Goal: Task Accomplishment & Management: Complete application form

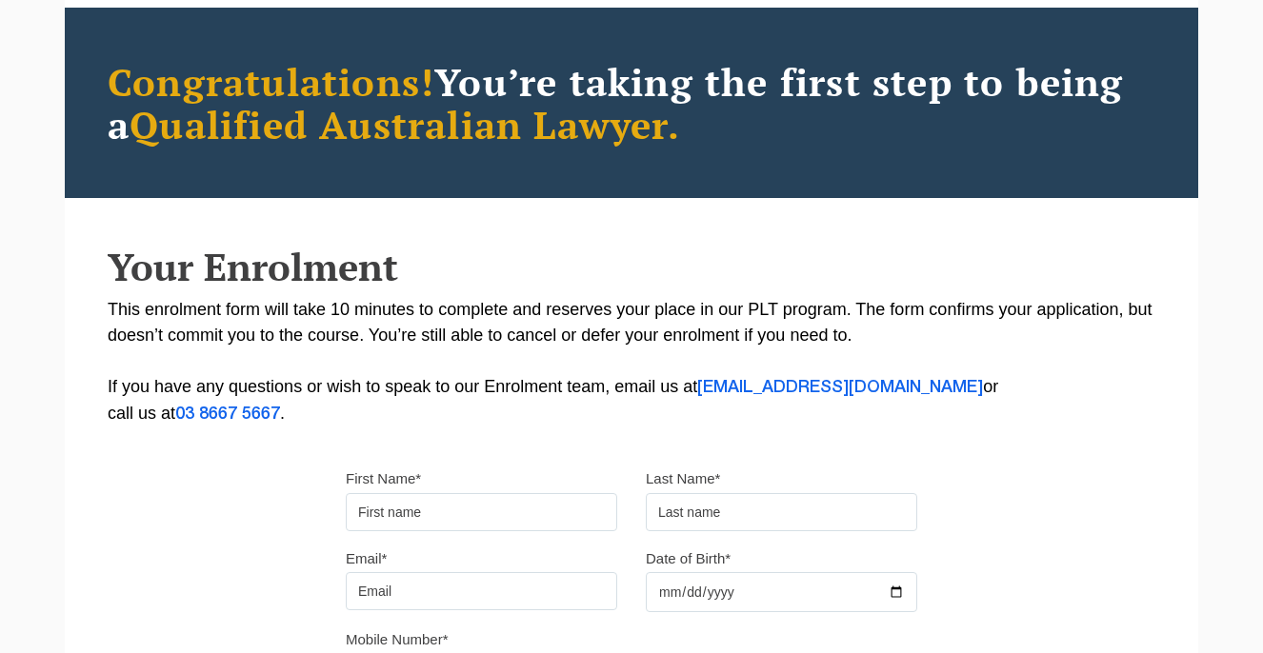
scroll to position [263, 0]
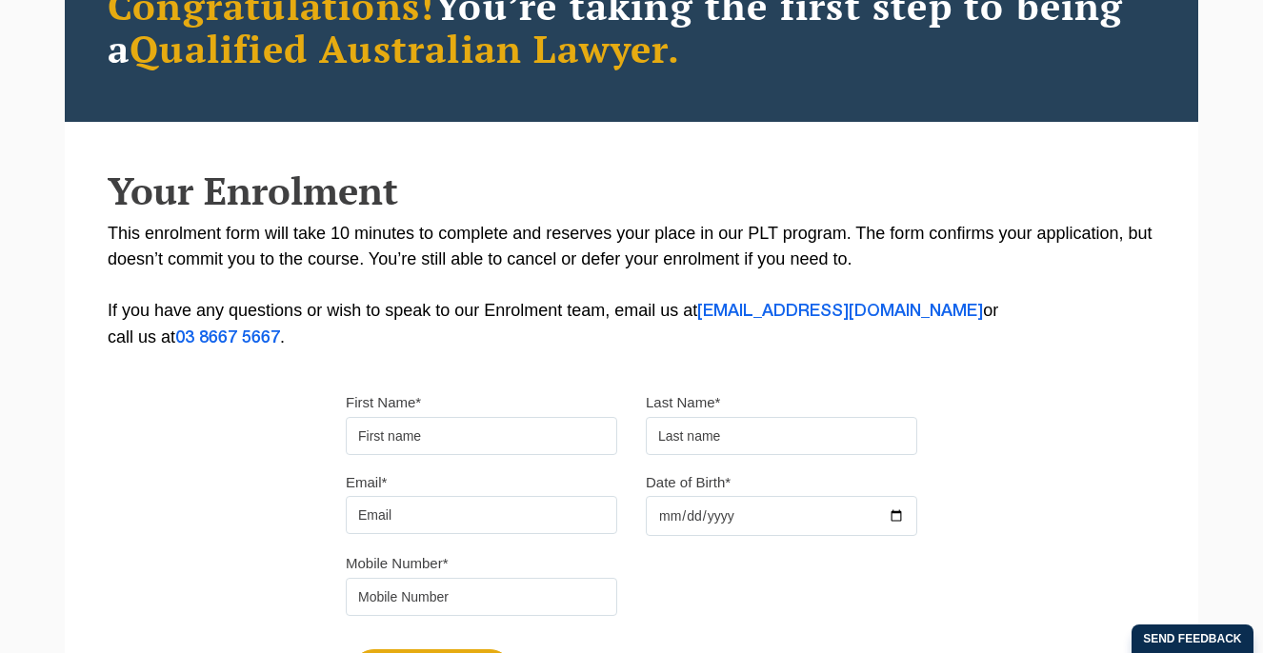
click at [497, 447] on input "First Name*" at bounding box center [481, 436] width 271 height 38
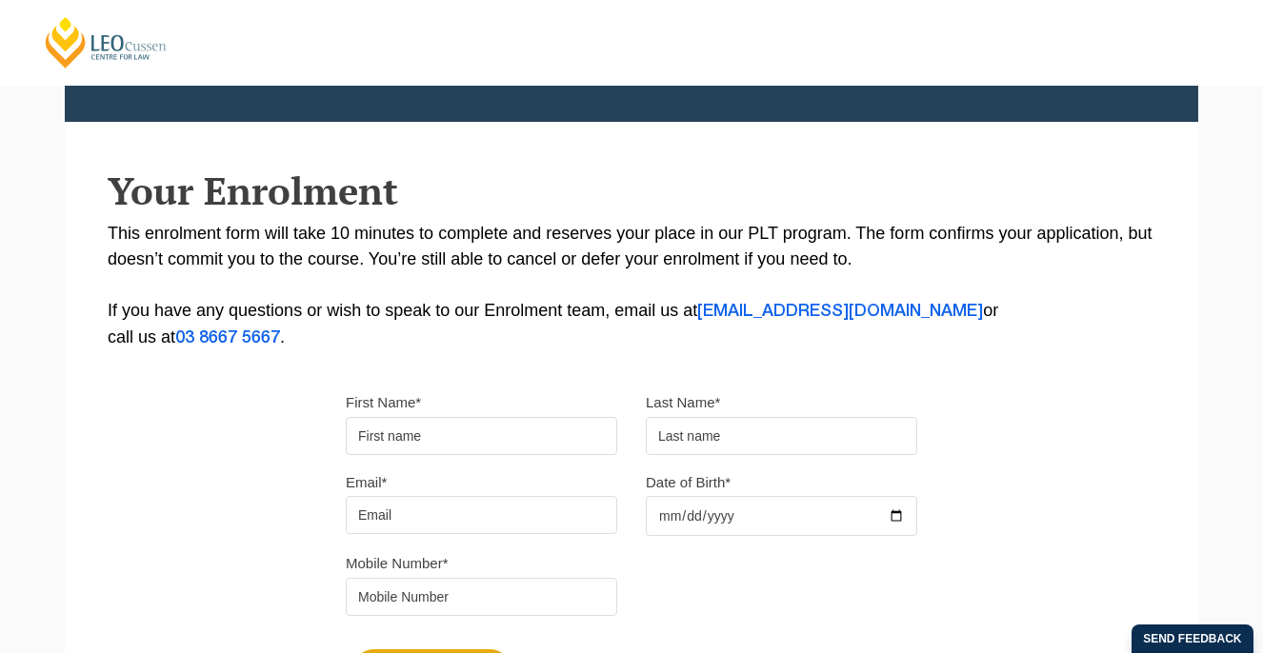
type input "Lauren"
click at [767, 429] on input "text" at bounding box center [781, 436] width 271 height 38
type input "[PERSON_NAME]"
click at [423, 521] on input "Email*" at bounding box center [481, 515] width 271 height 38
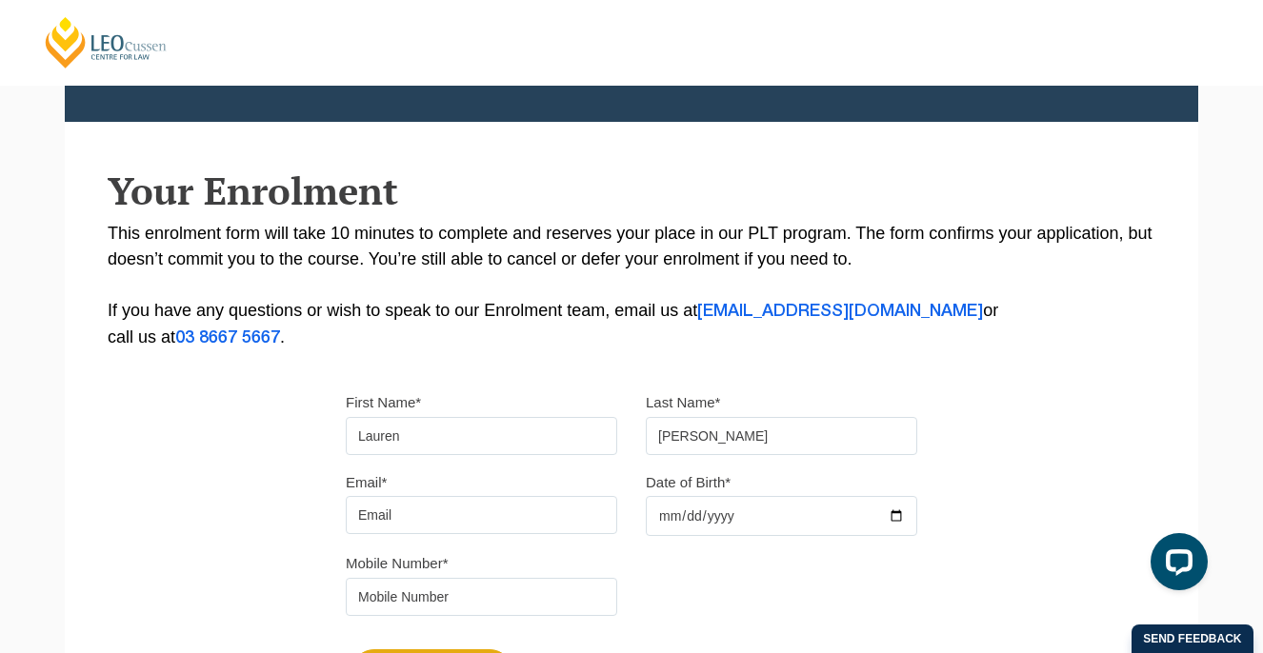
type input "[EMAIL_ADDRESS][DOMAIN_NAME]"
click at [717, 515] on input "Date of Birth*" at bounding box center [781, 516] width 271 height 40
click at [650, 516] on input "Date of Birth*" at bounding box center [781, 516] width 271 height 40
click at [664, 516] on input "Date of Birth*" at bounding box center [781, 516] width 271 height 40
type input "[DATE]"
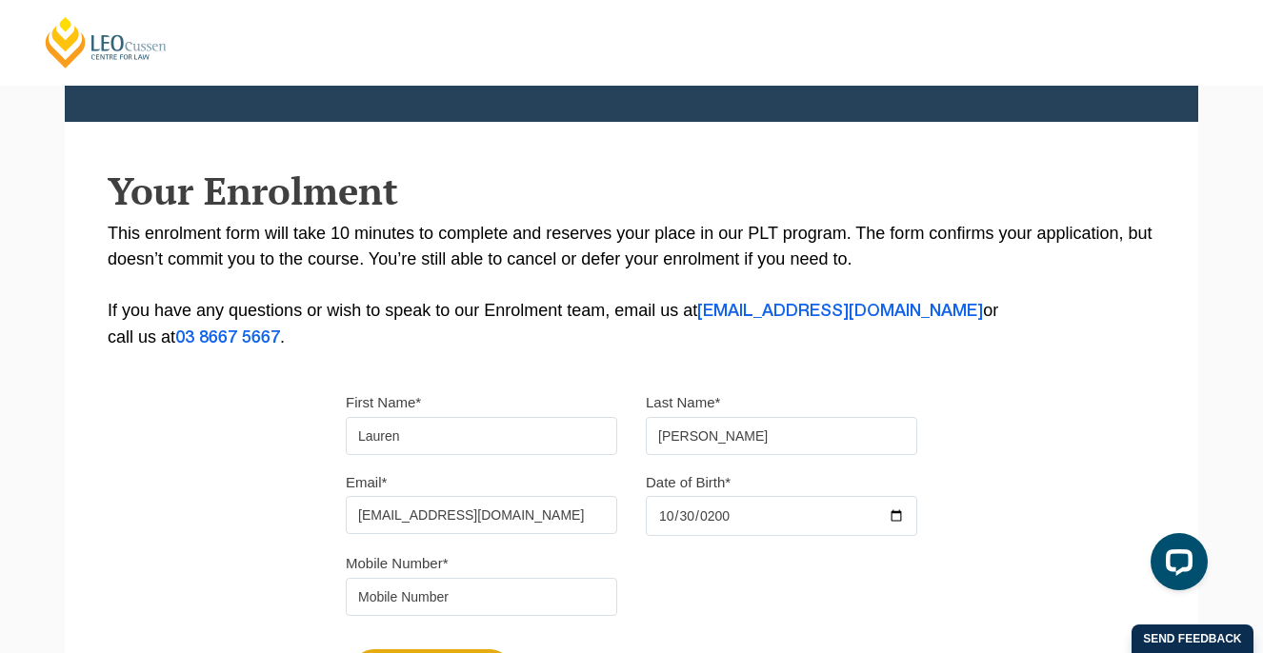
click at [551, 590] on input "tel" at bounding box center [481, 597] width 271 height 38
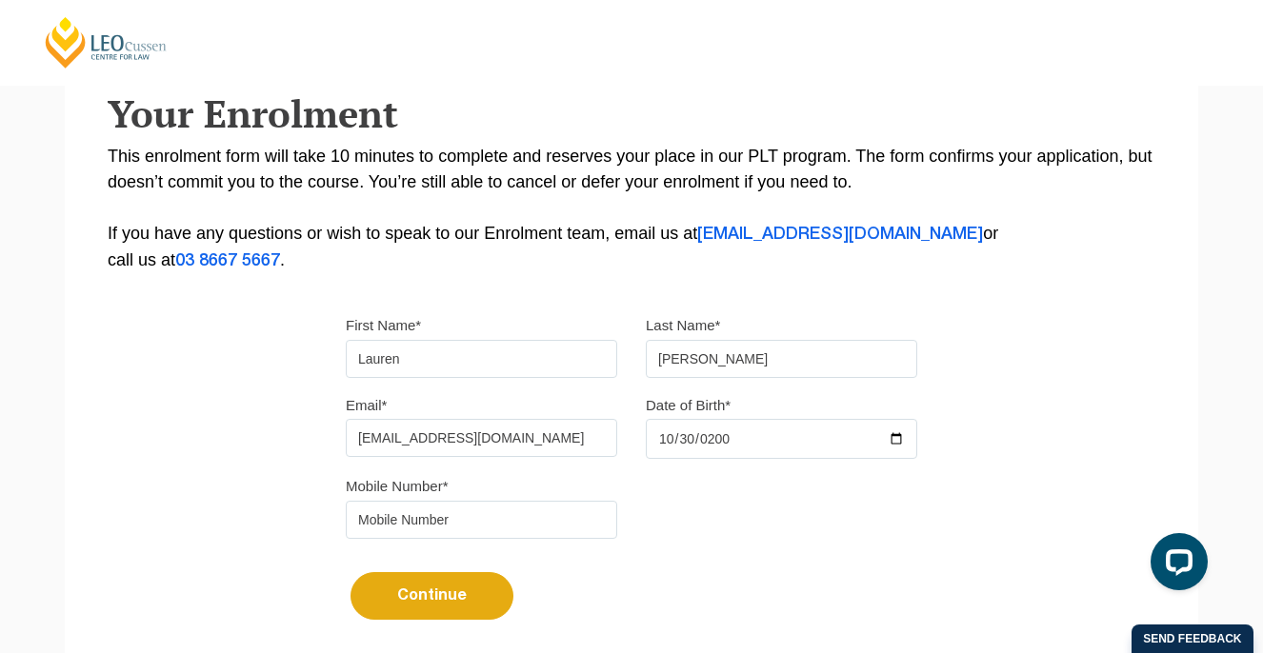
scroll to position [351, 0]
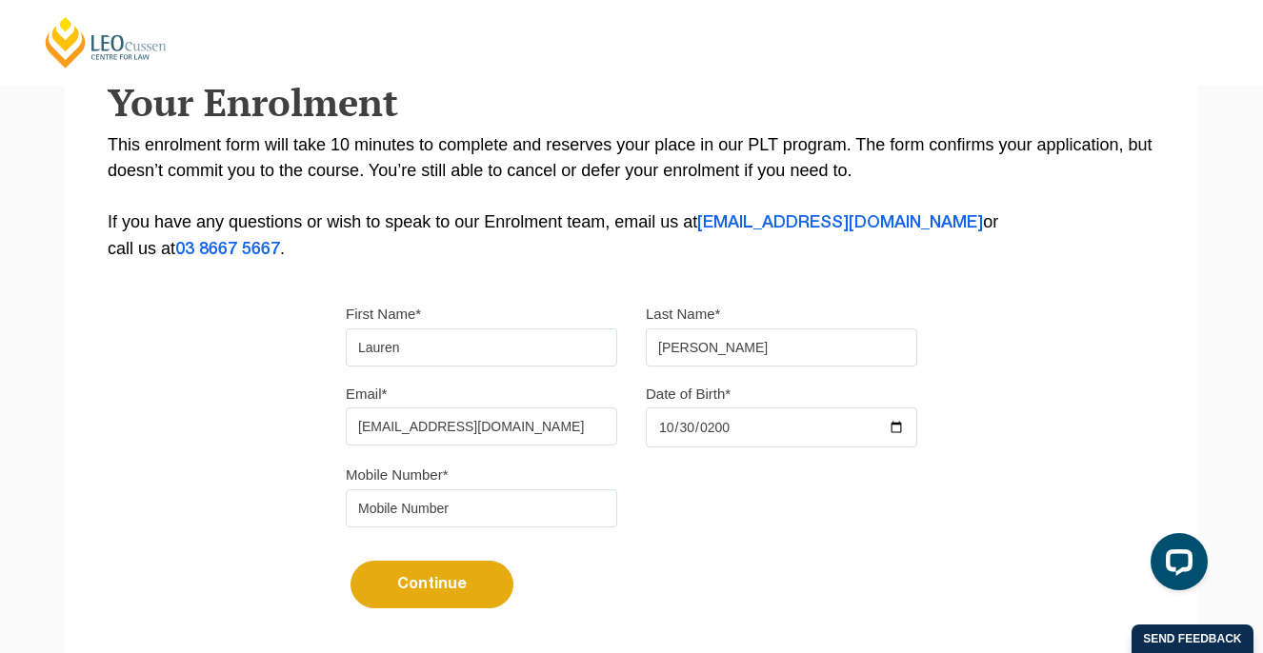
click at [480, 499] on input "tel" at bounding box center [481, 509] width 271 height 38
type input "0431428803"
click at [426, 597] on button "Continue" at bounding box center [431, 585] width 163 height 48
click at [447, 596] on button "Continue" at bounding box center [431, 585] width 163 height 48
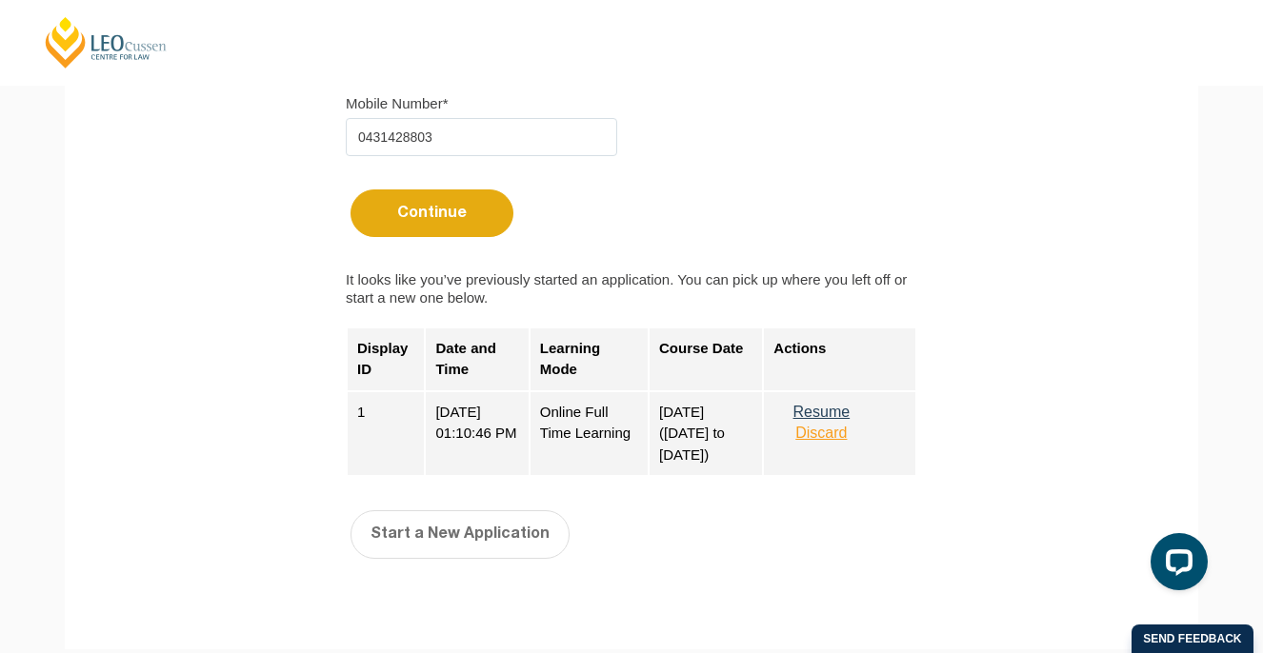
scroll to position [767, 0]
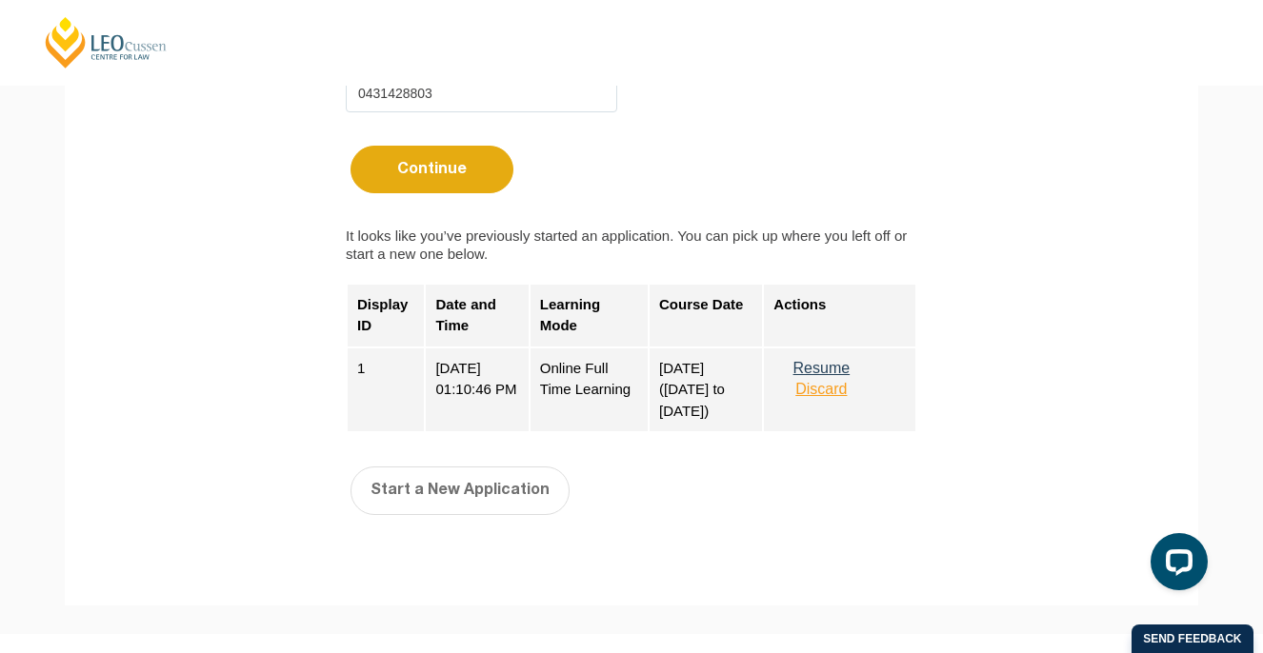
click at [836, 375] on button "Resume" at bounding box center [820, 368] width 95 height 17
